Goal: Download file/media

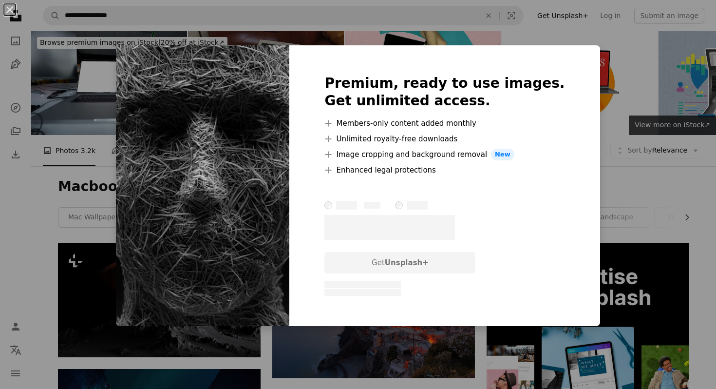
scroll to position [503, 0]
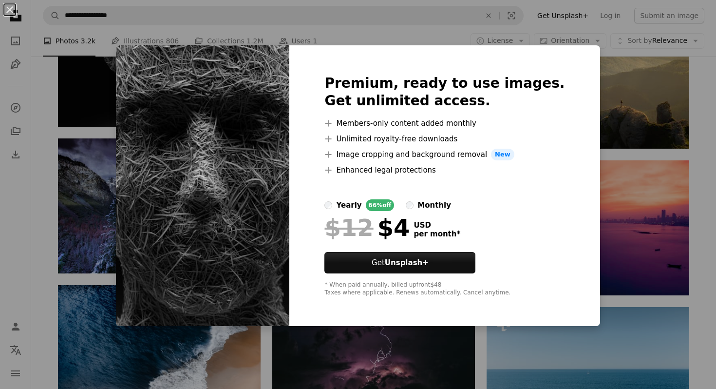
click at [614, 145] on div "An X shape Premium, ready to use images. Get unlimited access. A plus sign Memb…" at bounding box center [358, 194] width 716 height 389
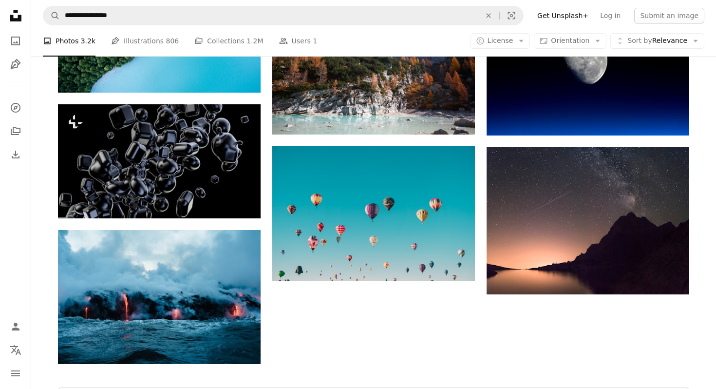
scroll to position [1157, 0]
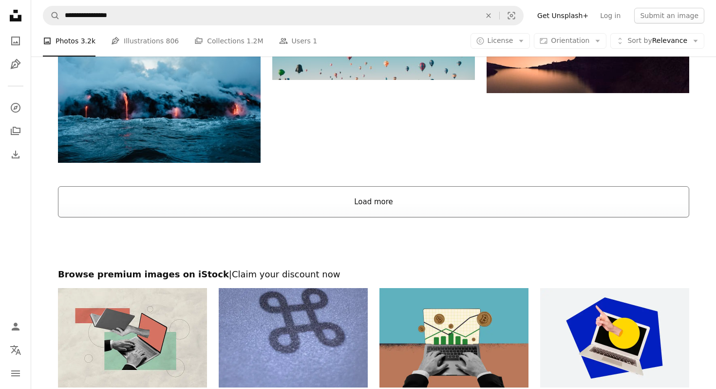
click at [390, 201] on button "Load more" at bounding box center [373, 201] width 631 height 31
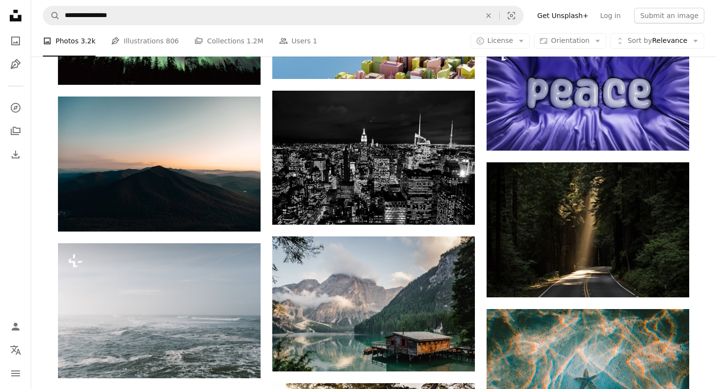
scroll to position [5413, 0]
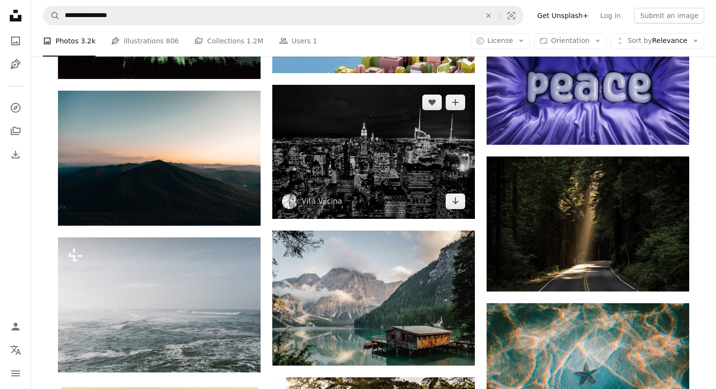
click at [417, 179] on img at bounding box center [373, 152] width 203 height 134
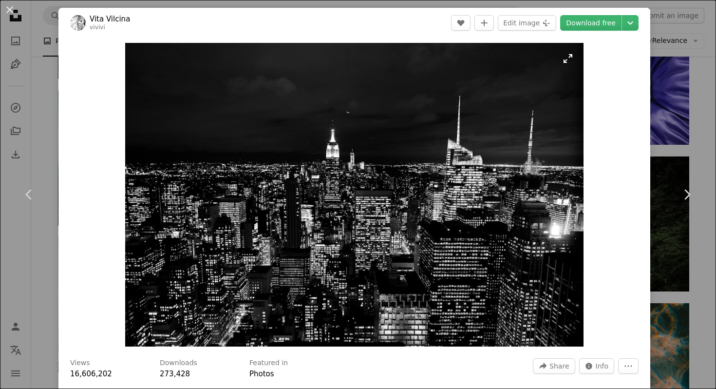
click at [566, 57] on img "Zoom in on this image" at bounding box center [354, 194] width 458 height 303
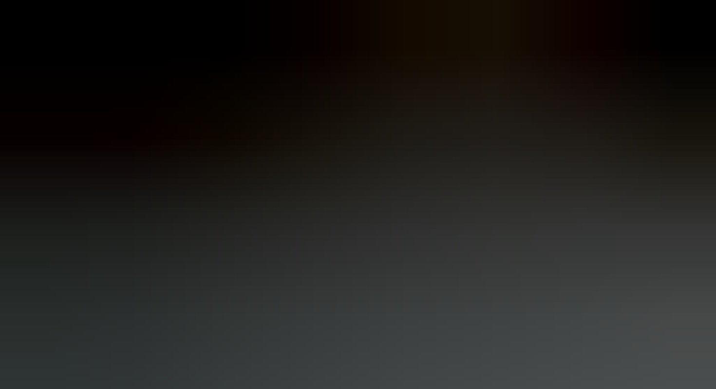
scroll to position [43, 0]
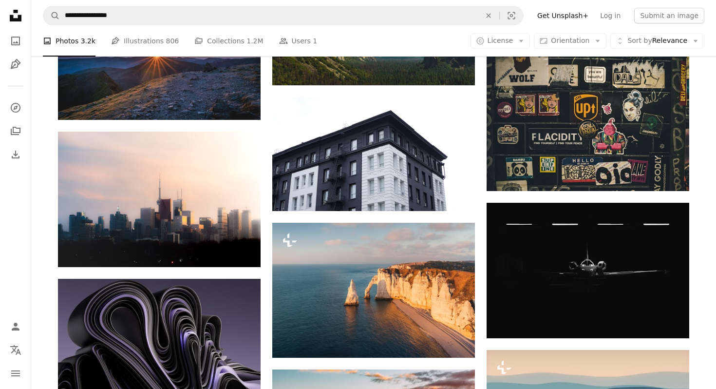
scroll to position [7330, 0]
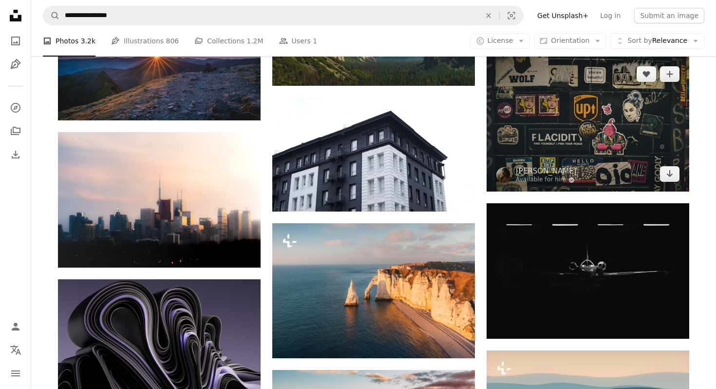
click at [561, 131] on img at bounding box center [588, 123] width 203 height 135
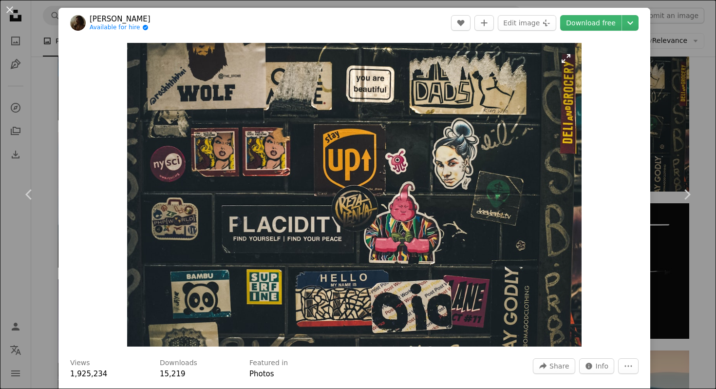
click at [570, 59] on img "Zoom in on this image" at bounding box center [354, 194] width 454 height 303
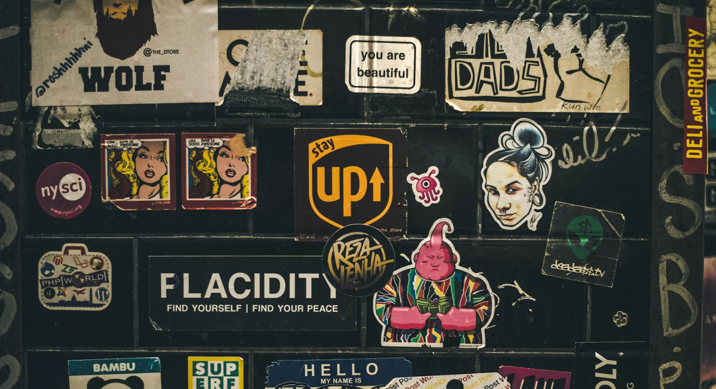
scroll to position [45, 0]
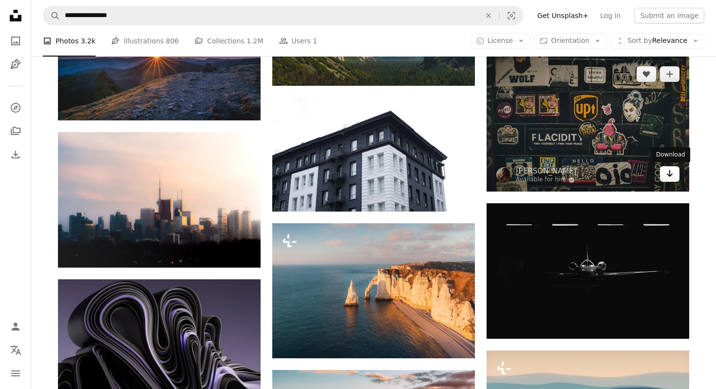
click at [666, 176] on icon "Arrow pointing down" at bounding box center [670, 174] width 8 height 12
